Goal: Navigation & Orientation: Find specific page/section

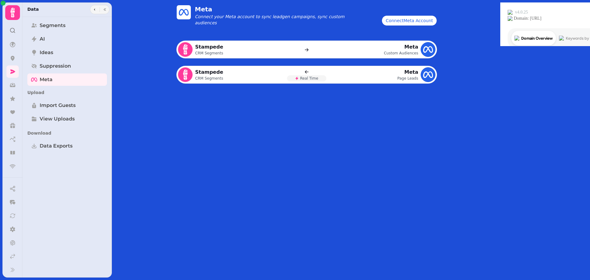
click at [14, 9] on icon at bounding box center [12, 13] width 4 height 10
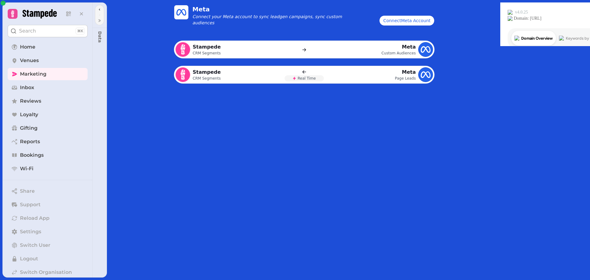
click at [13, 10] on icon at bounding box center [12, 14] width 9 height 9
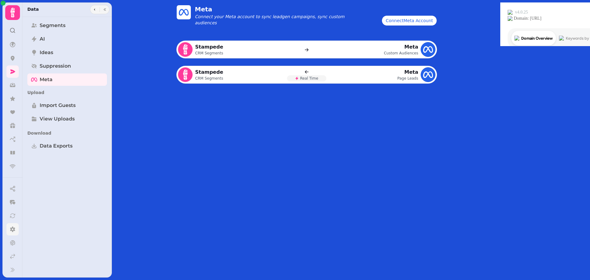
click at [12, 230] on icon at bounding box center [12, 229] width 5 height 6
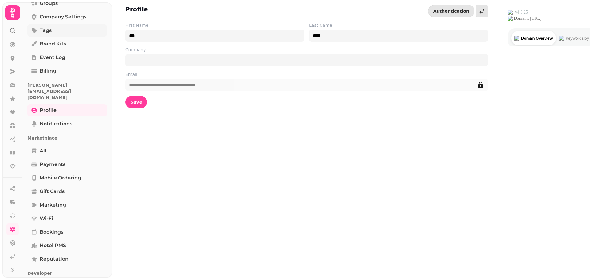
scroll to position [88, 0]
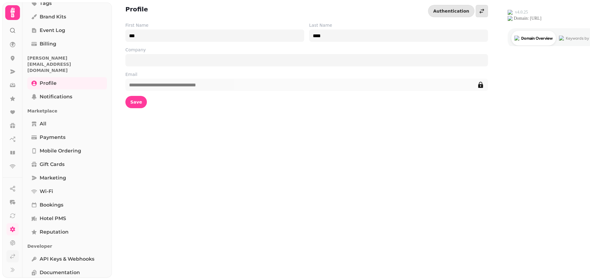
click at [13, 257] on icon at bounding box center [13, 256] width 6 height 6
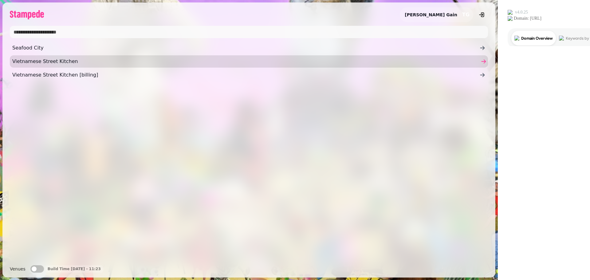
click at [28, 59] on span "Vietnamese Street Kitchen" at bounding box center [245, 61] width 467 height 7
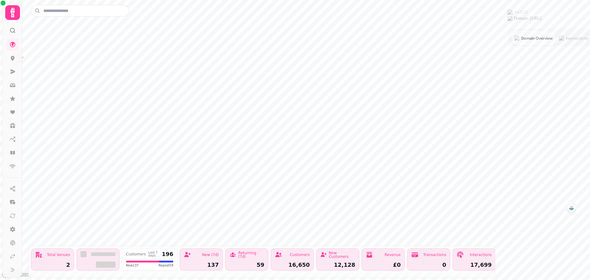
click at [10, 15] on icon at bounding box center [12, 12] width 12 height 12
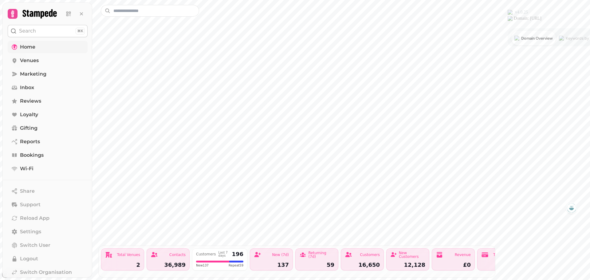
click at [23, 45] on span "Home" at bounding box center [27, 46] width 15 height 7
click at [24, 46] on span "Home" at bounding box center [27, 46] width 15 height 7
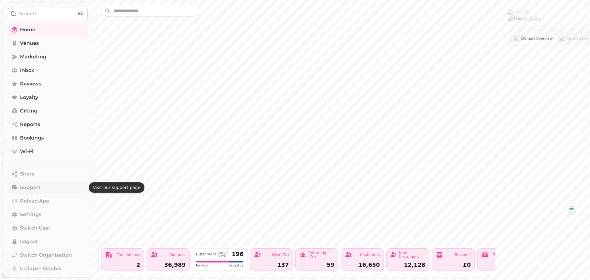
click at [22, 189] on span "Support" at bounding box center [30, 187] width 21 height 7
click at [16, 31] on icon at bounding box center [15, 30] width 6 height 6
click at [25, 87] on span "Reviews" at bounding box center [30, 83] width 21 height 7
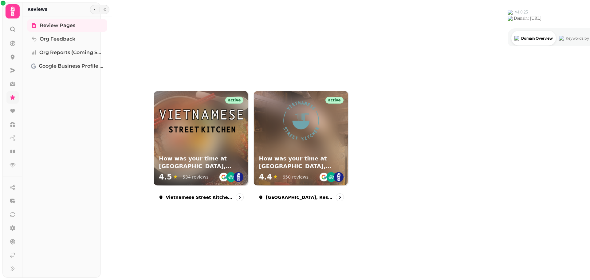
scroll to position [1, 0]
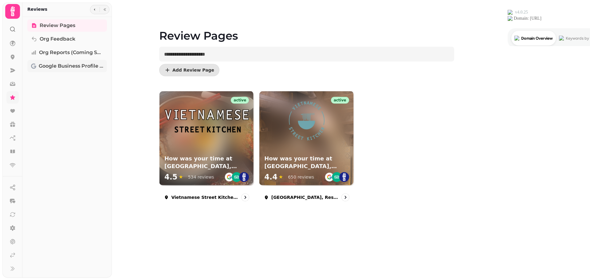
click at [52, 64] on span "Google Business Profile (Beta)" at bounding box center [71, 65] width 64 height 7
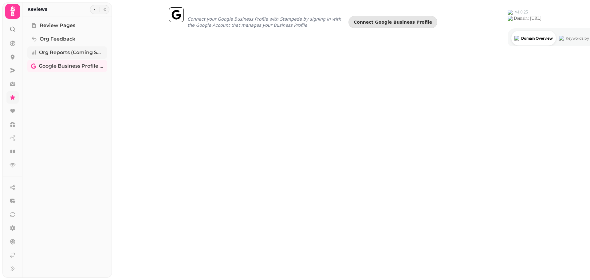
click at [45, 52] on span "Org Reports (coming soon)" at bounding box center [71, 52] width 64 height 7
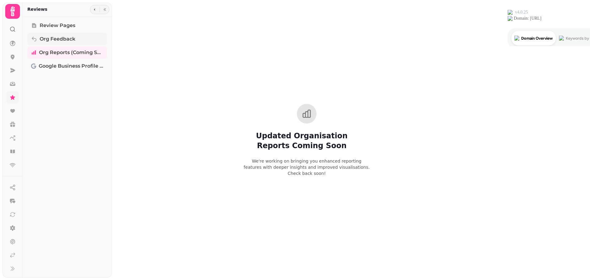
click at [41, 39] on span "Org Feedback" at bounding box center [58, 38] width 36 height 7
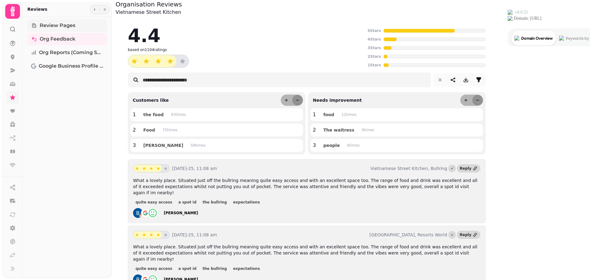
click at [41, 25] on span "Review Pages" at bounding box center [58, 25] width 36 height 7
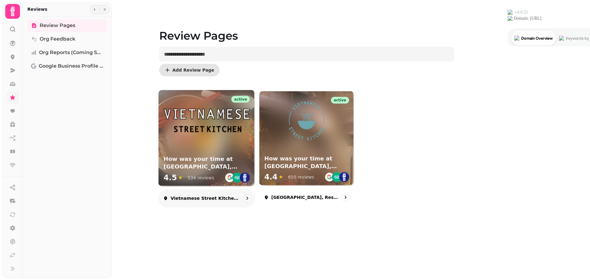
click at [243, 146] on div "active How was your time at Vietnamese Street Kitchen, Bullring? 4.5 ★ 534 revi…" at bounding box center [206, 138] width 96 height 96
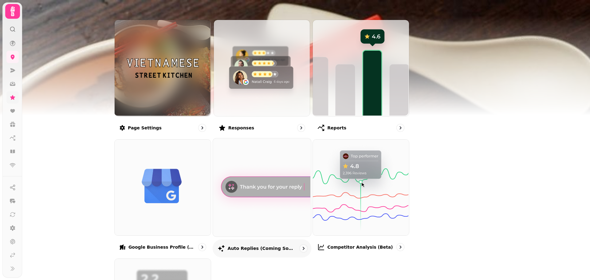
scroll to position [123, 0]
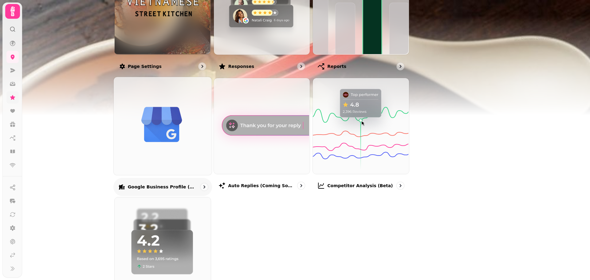
click at [192, 125] on img at bounding box center [162, 125] width 98 height 98
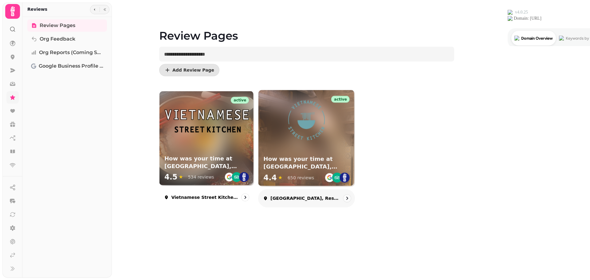
click at [354, 148] on div "active How was your time at [GEOGRAPHIC_DATA], Resorts World? 4.4 ★ 650 reviews" at bounding box center [306, 138] width 96 height 96
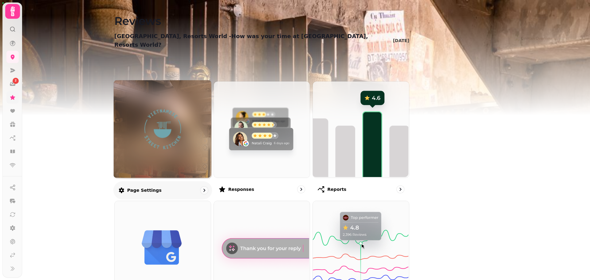
scroll to position [61, 0]
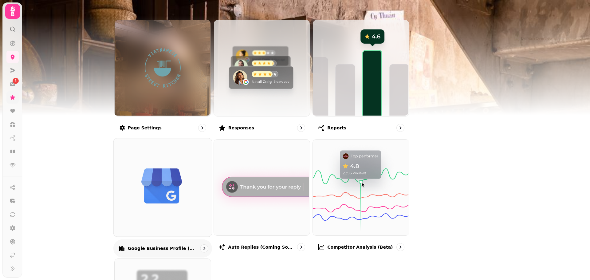
click at [200, 197] on img at bounding box center [162, 187] width 98 height 98
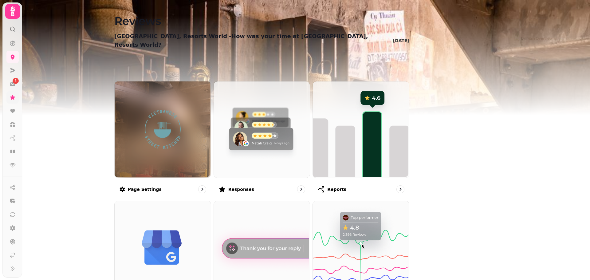
click at [11, 8] on icon at bounding box center [12, 11] width 12 height 12
